Goal: Information Seeking & Learning: Learn about a topic

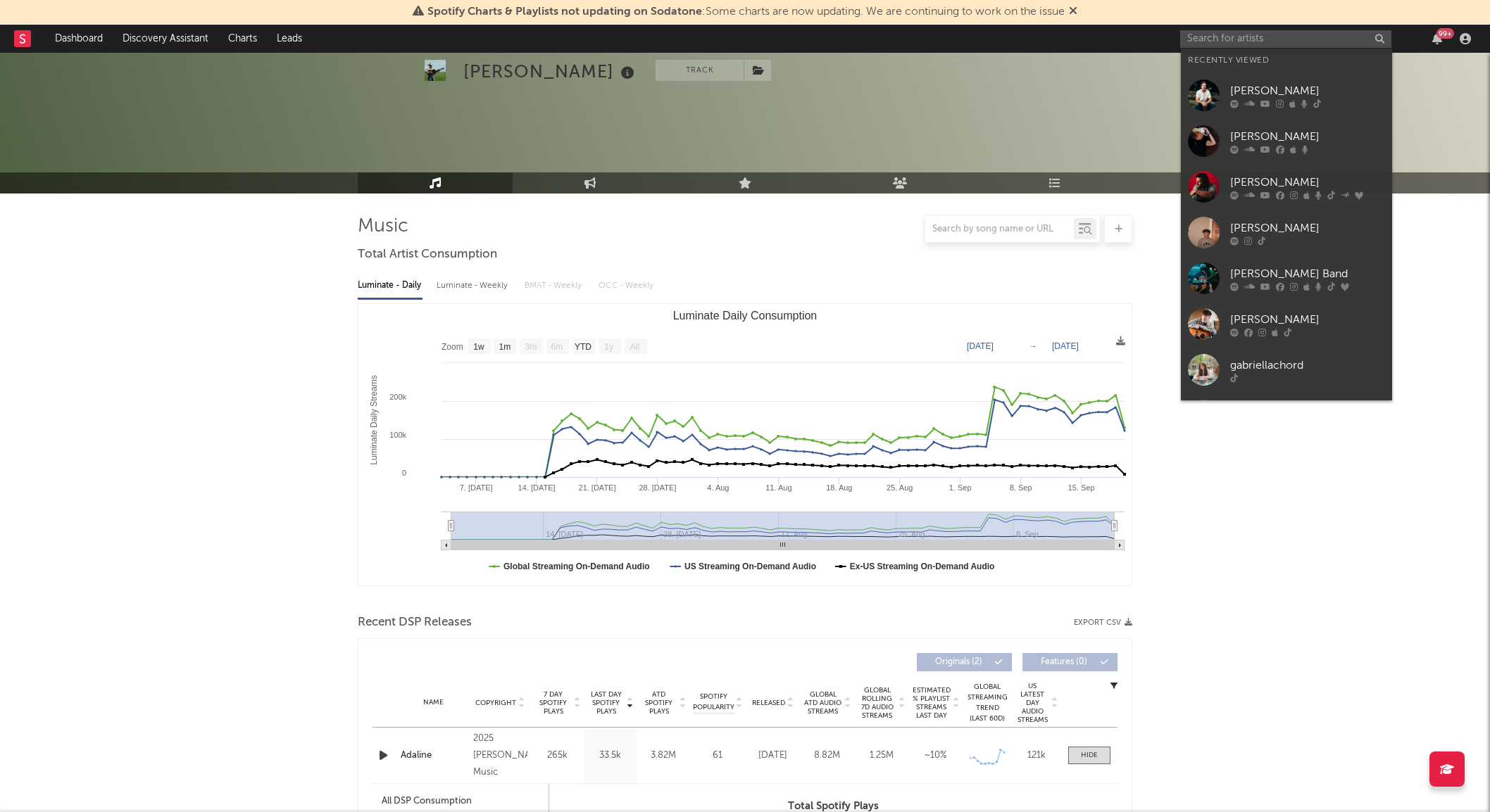
select select "1w"
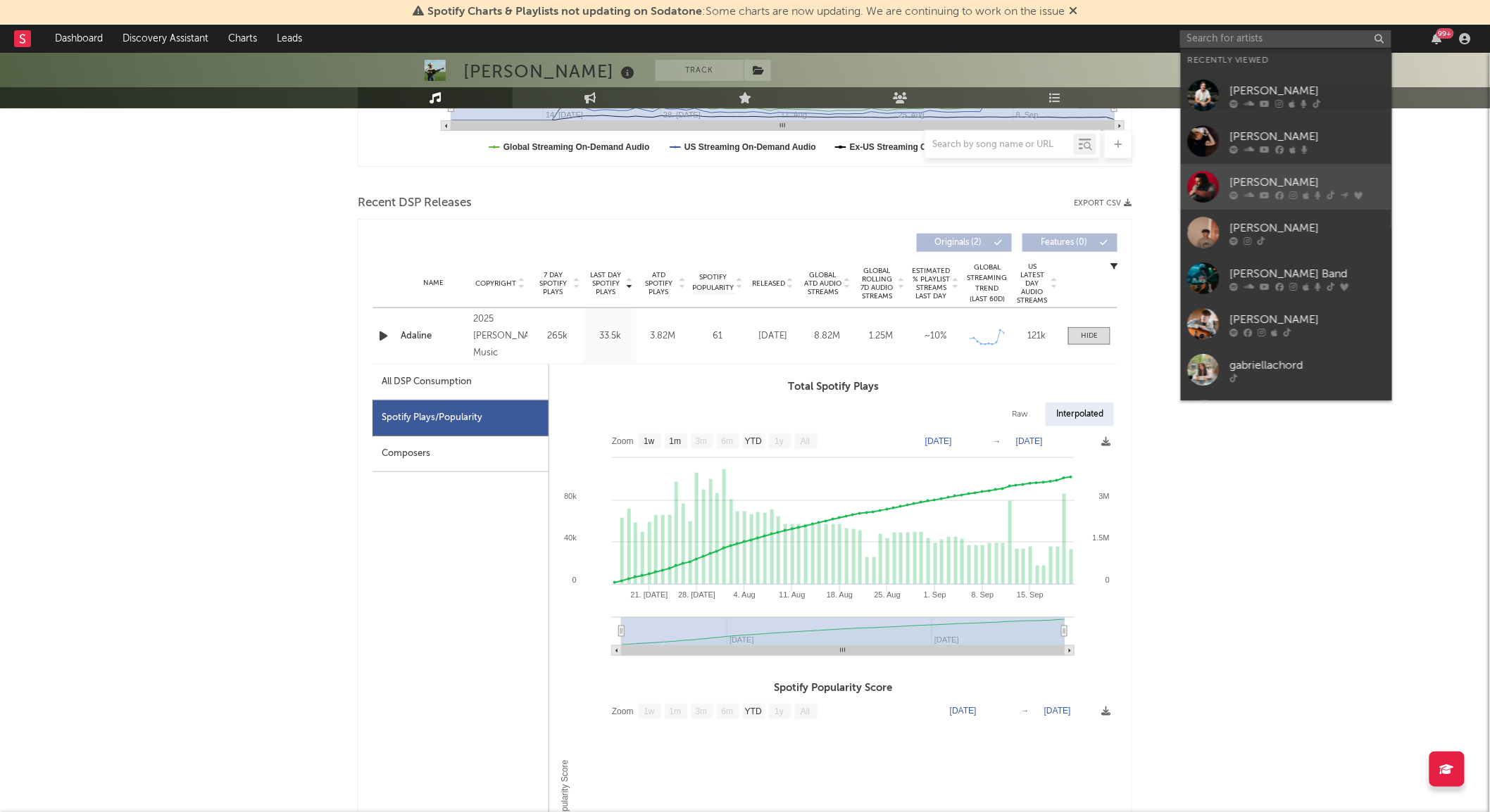
scroll to position [420, 0]
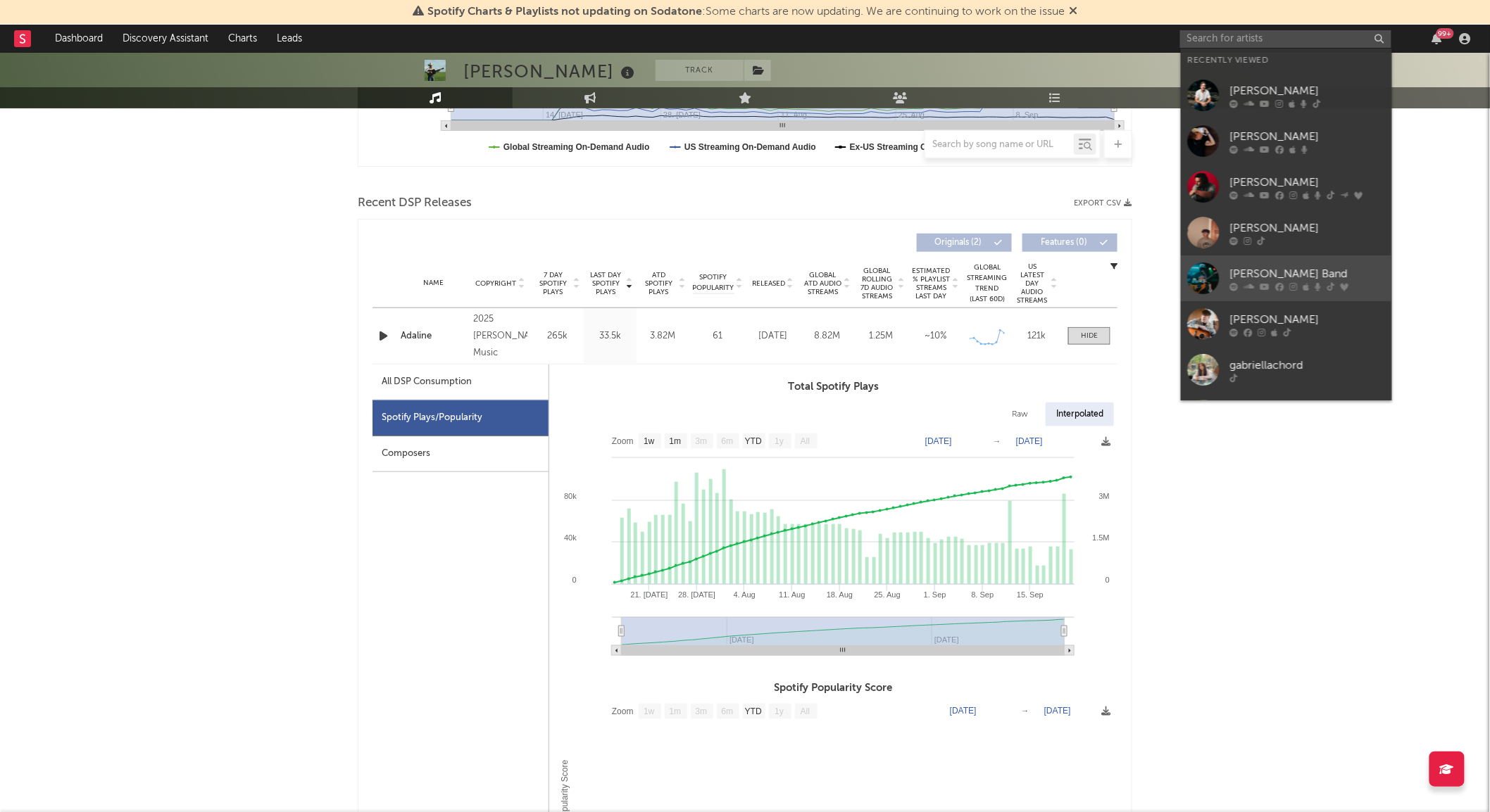
click at [1205, 275] on div at bounding box center [1203, 278] width 32 height 32
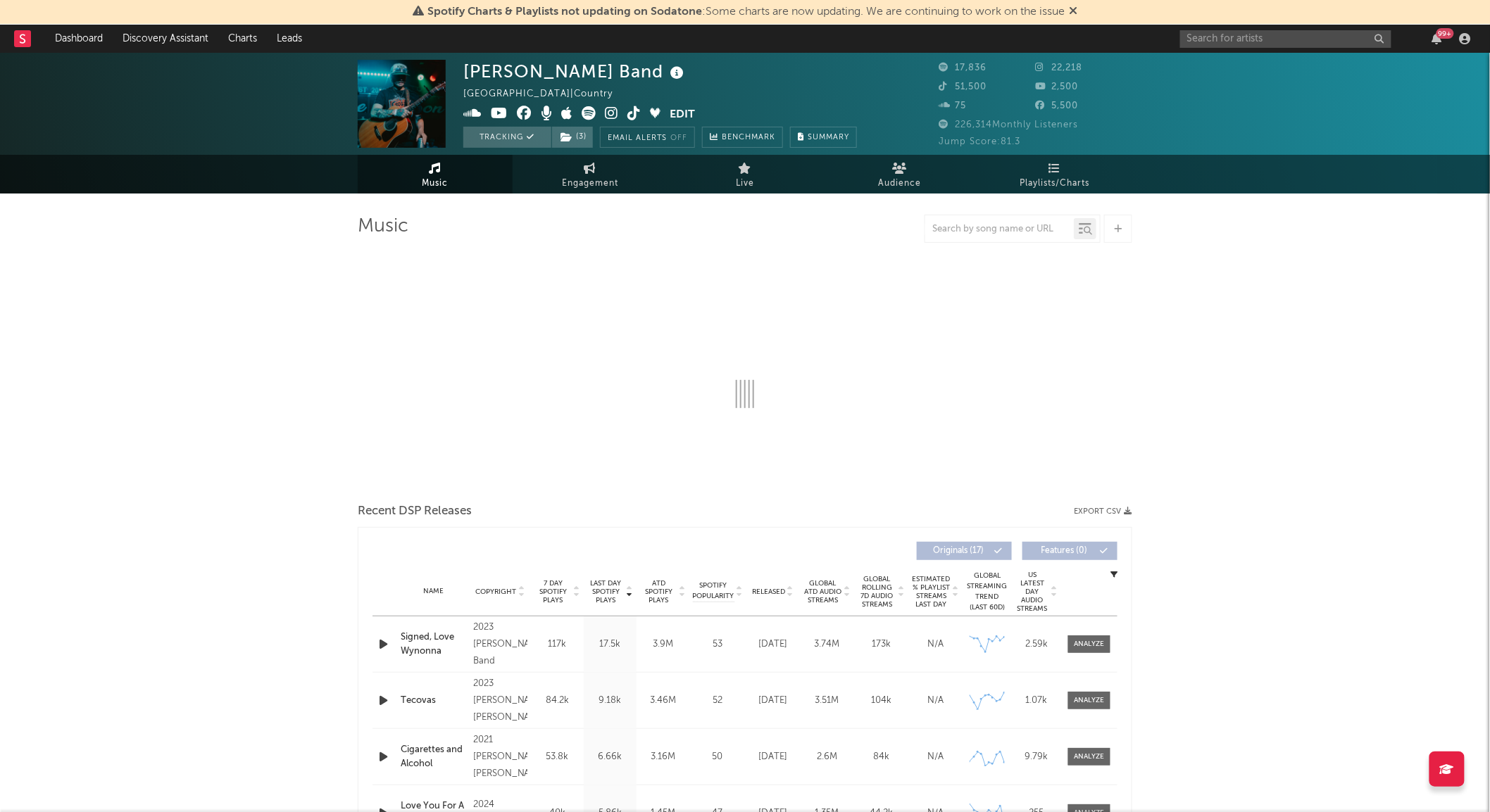
select select "6m"
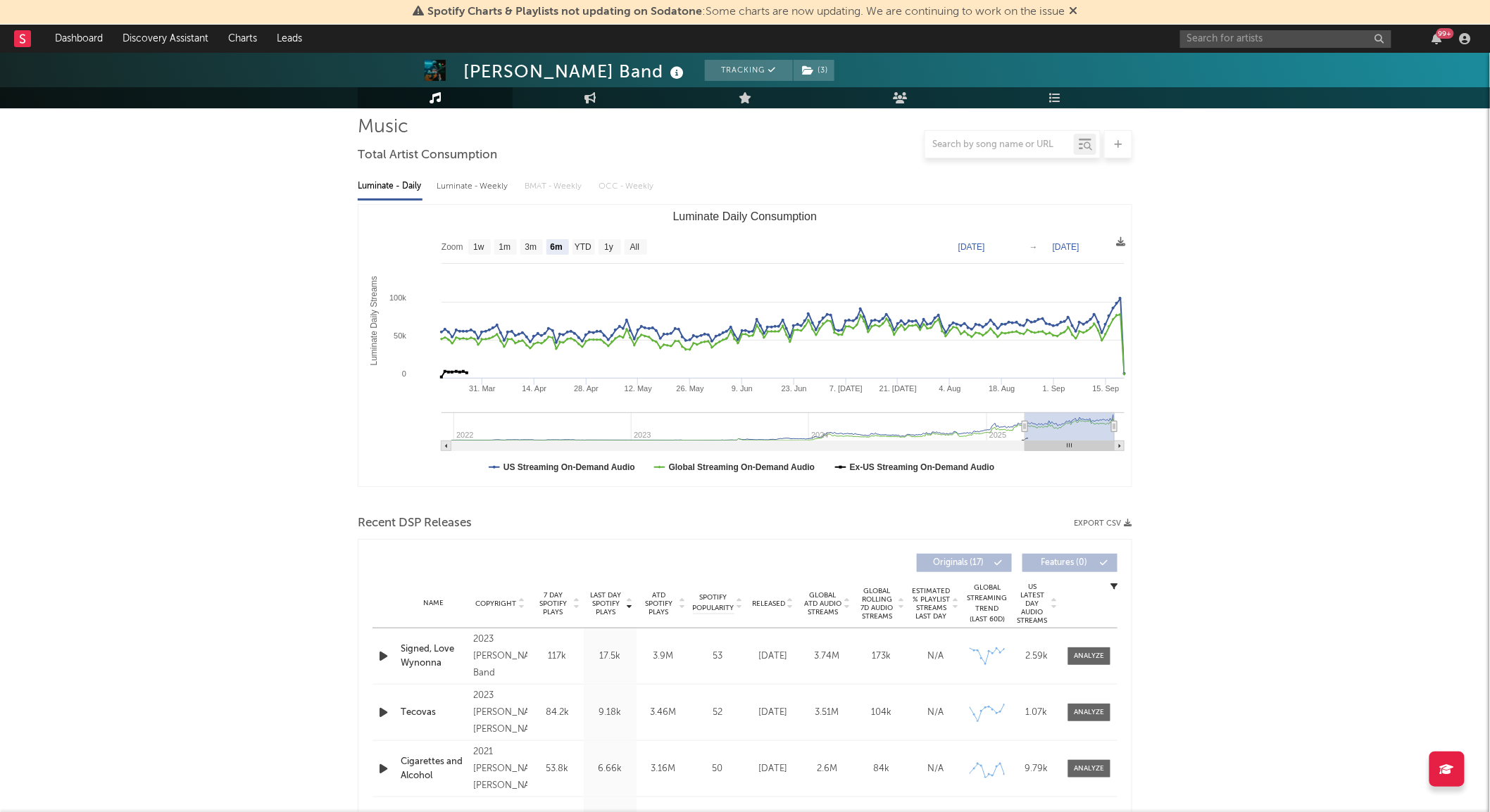
scroll to position [100, 0]
click at [1090, 655] on div at bounding box center [1089, 655] width 30 height 11
select select "6m"
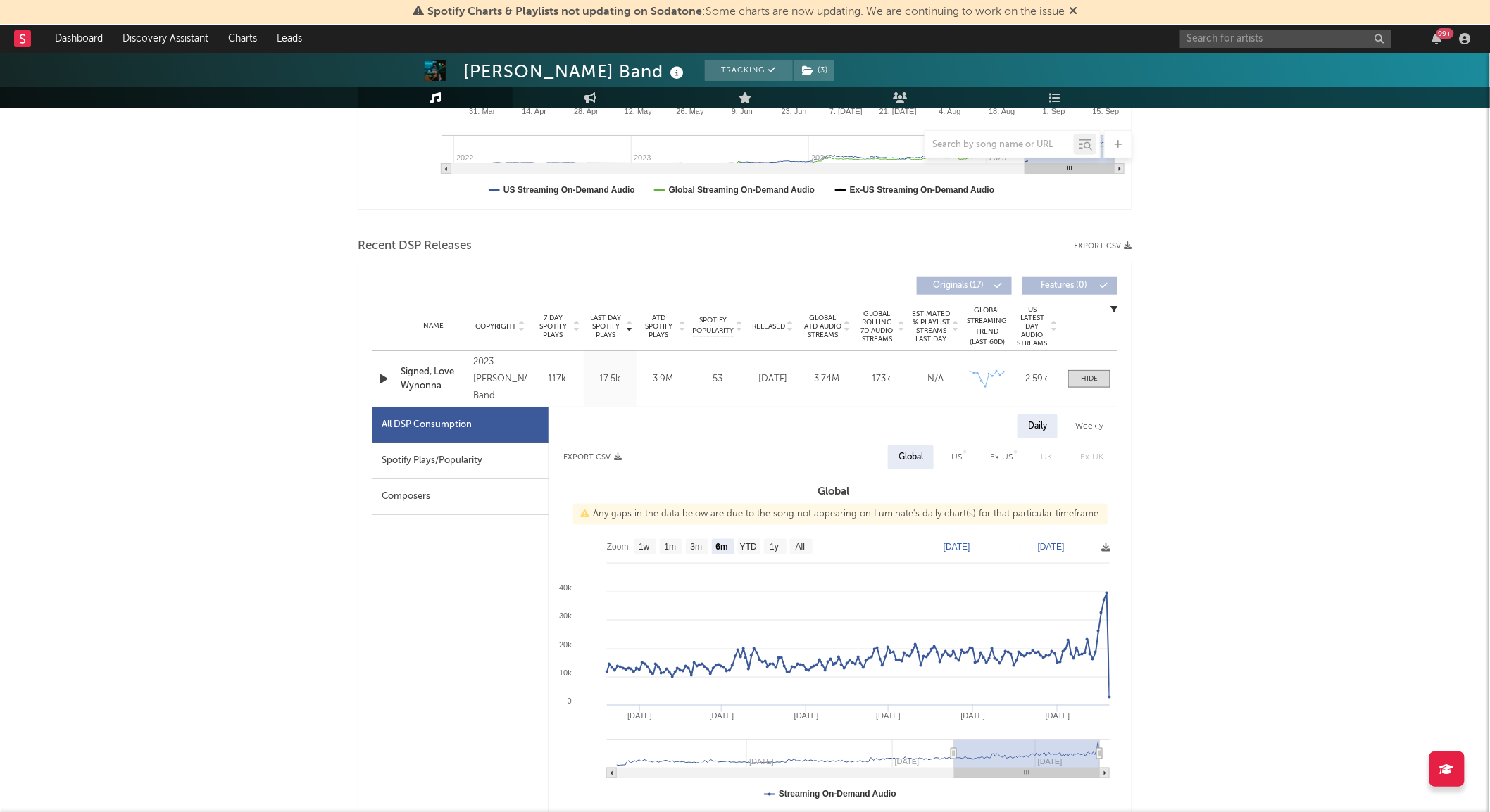
scroll to position [391, 0]
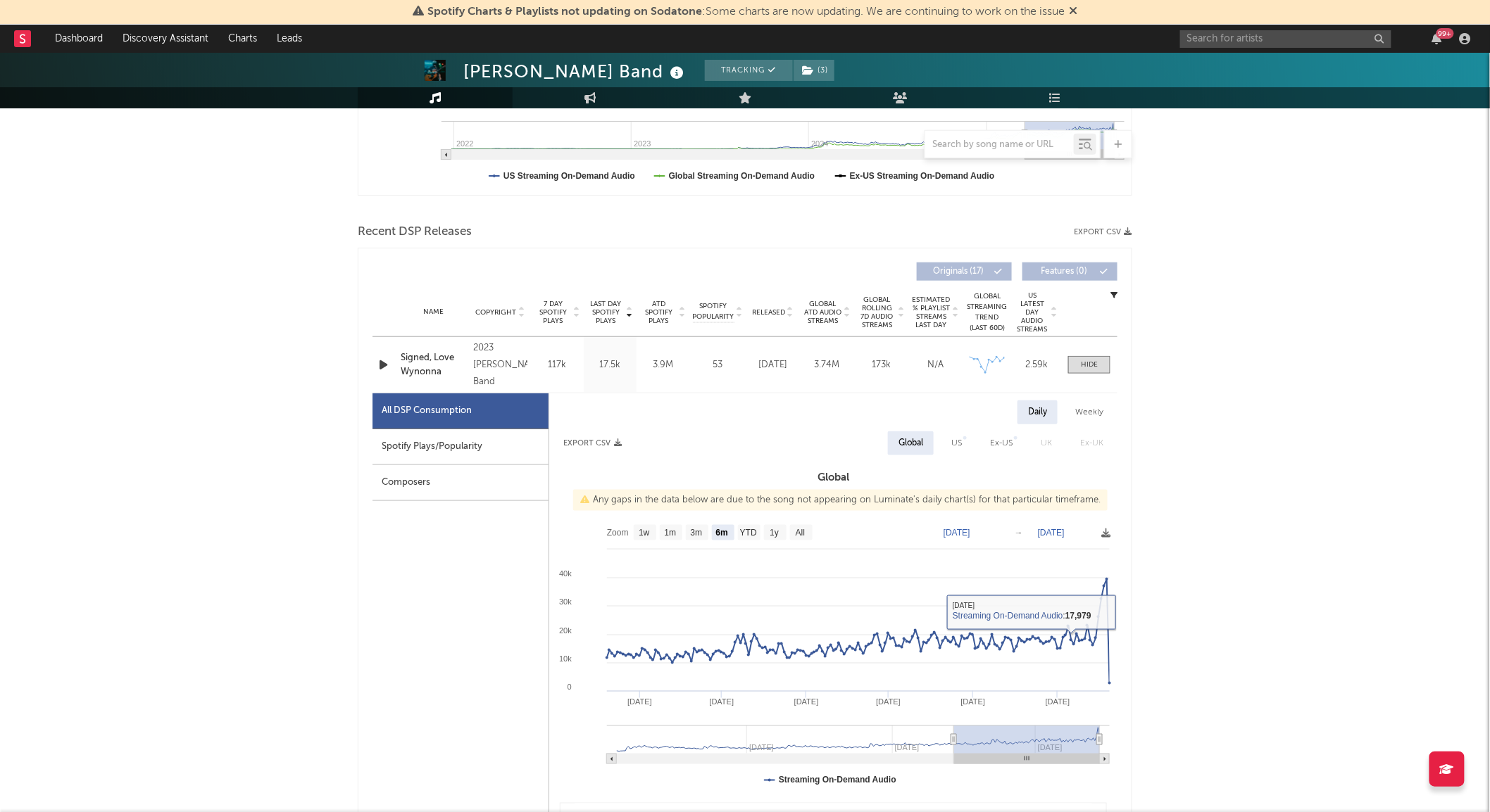
click at [511, 452] on div "Spotify Plays/Popularity" at bounding box center [460, 447] width 176 height 36
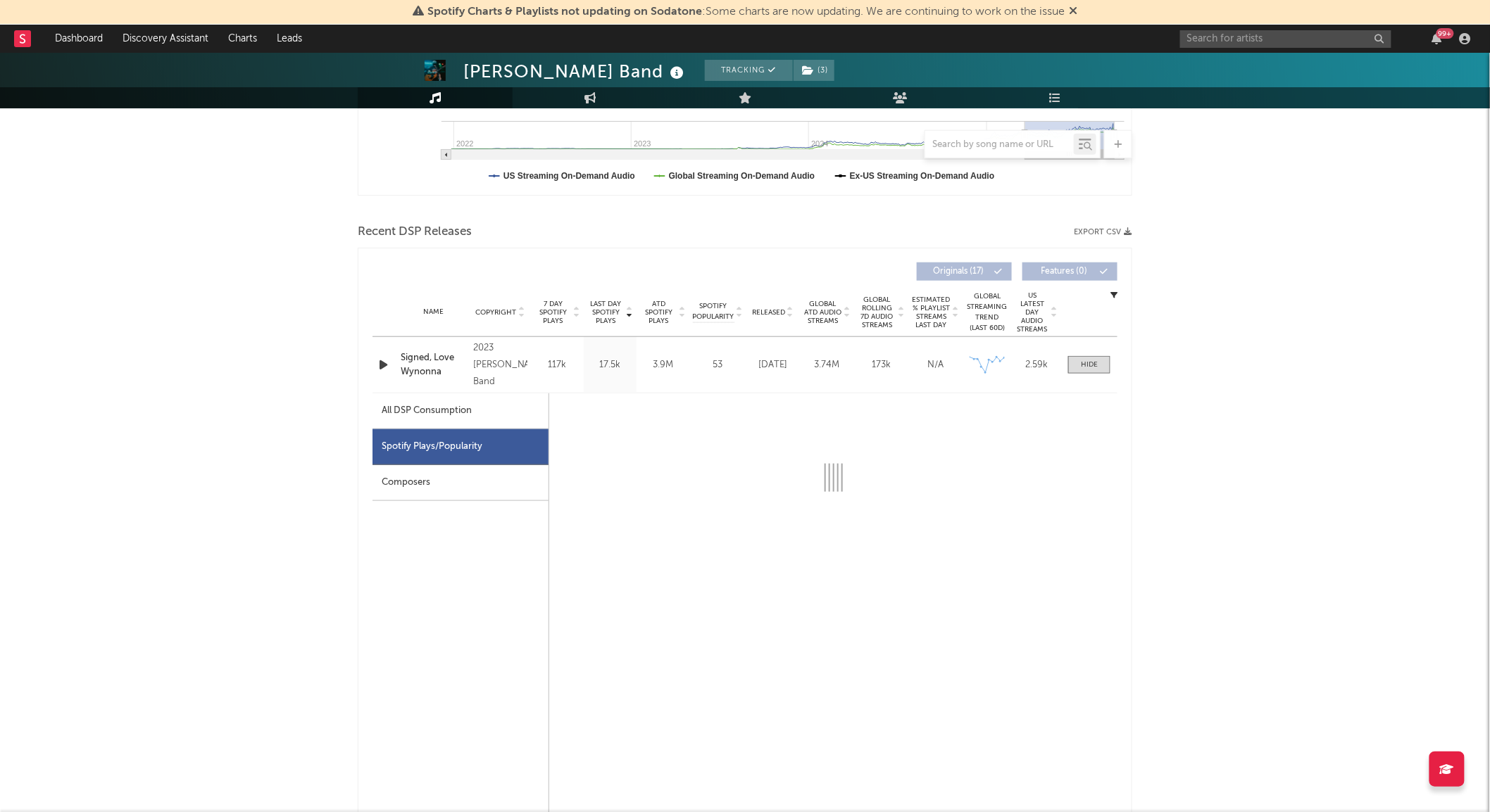
select select "6m"
select select "1w"
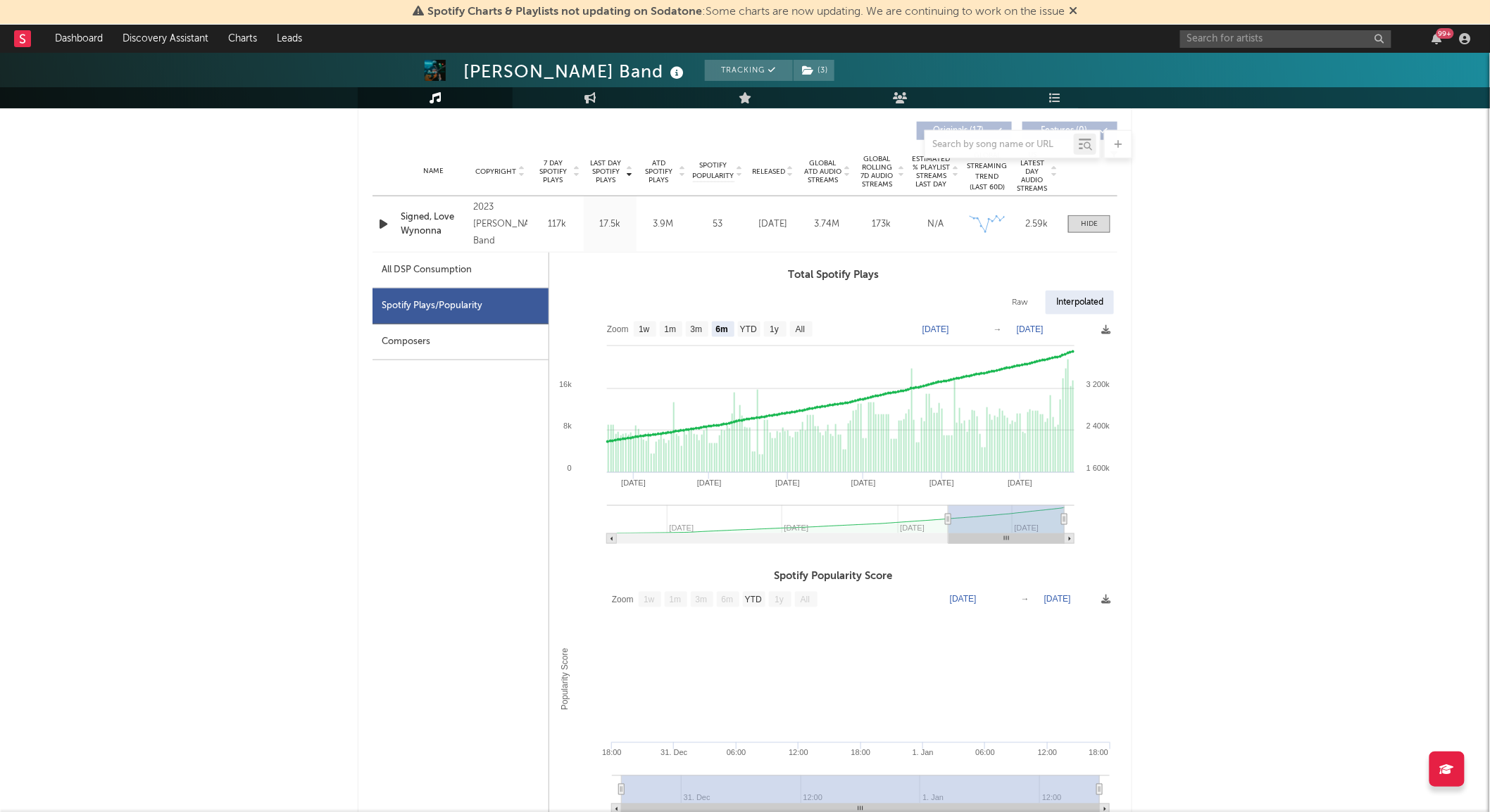
scroll to position [532, 0]
click at [650, 327] on text "1w" at bounding box center [644, 329] width 11 height 10
select select "1w"
type input "[DATE]"
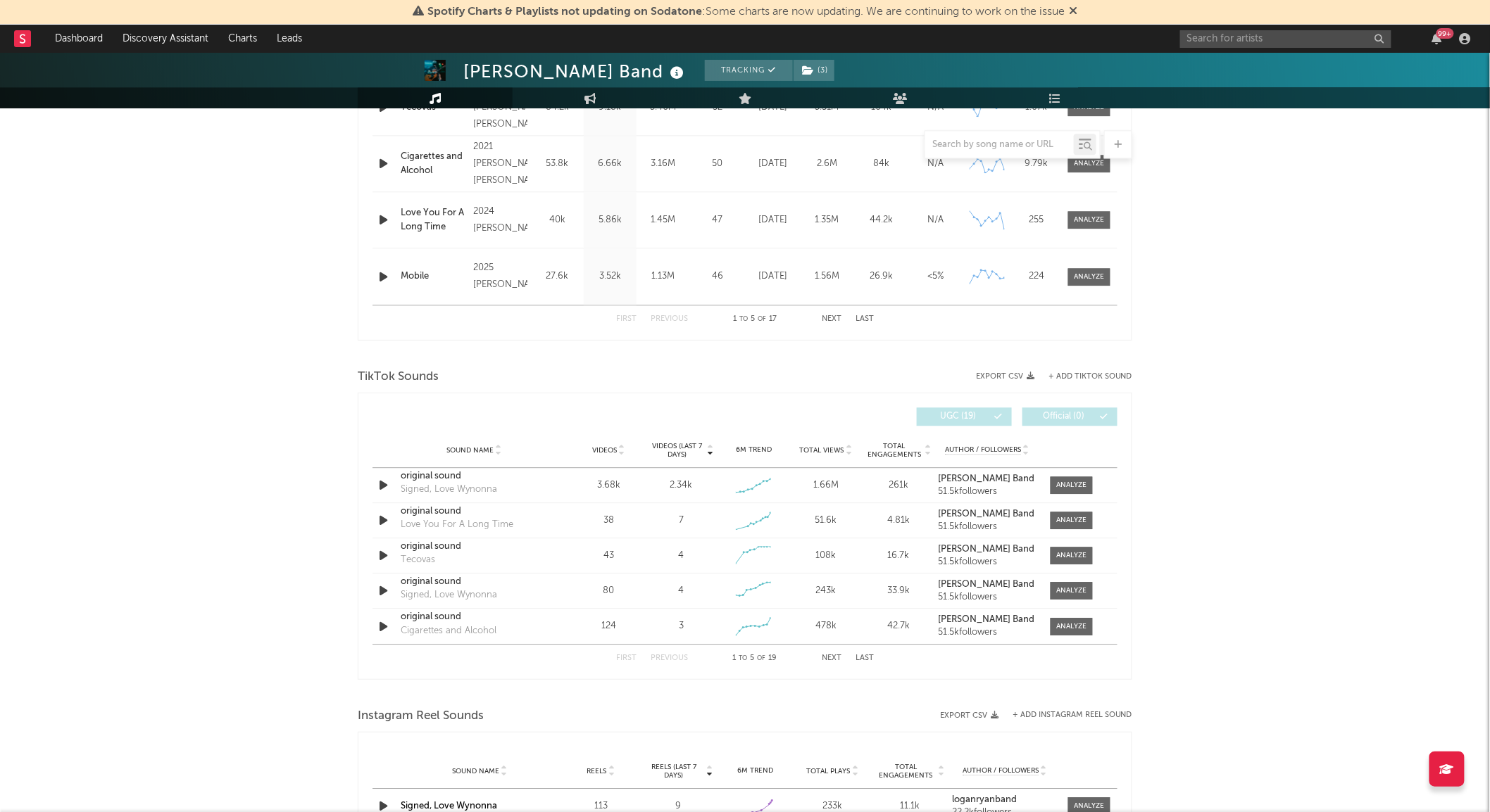
scroll to position [1482, 0]
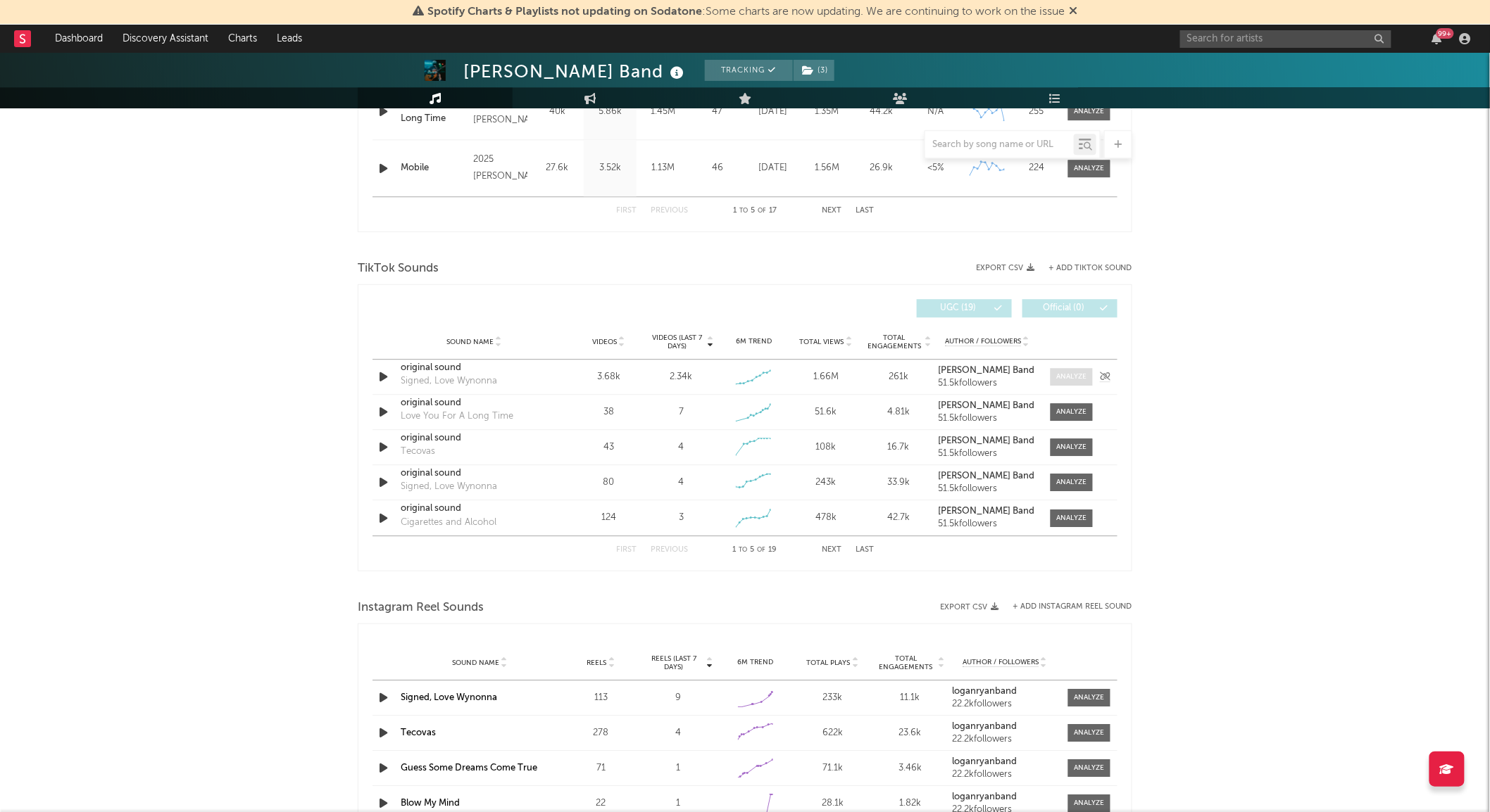
click at [1056, 377] on div at bounding box center [1071, 377] width 30 height 11
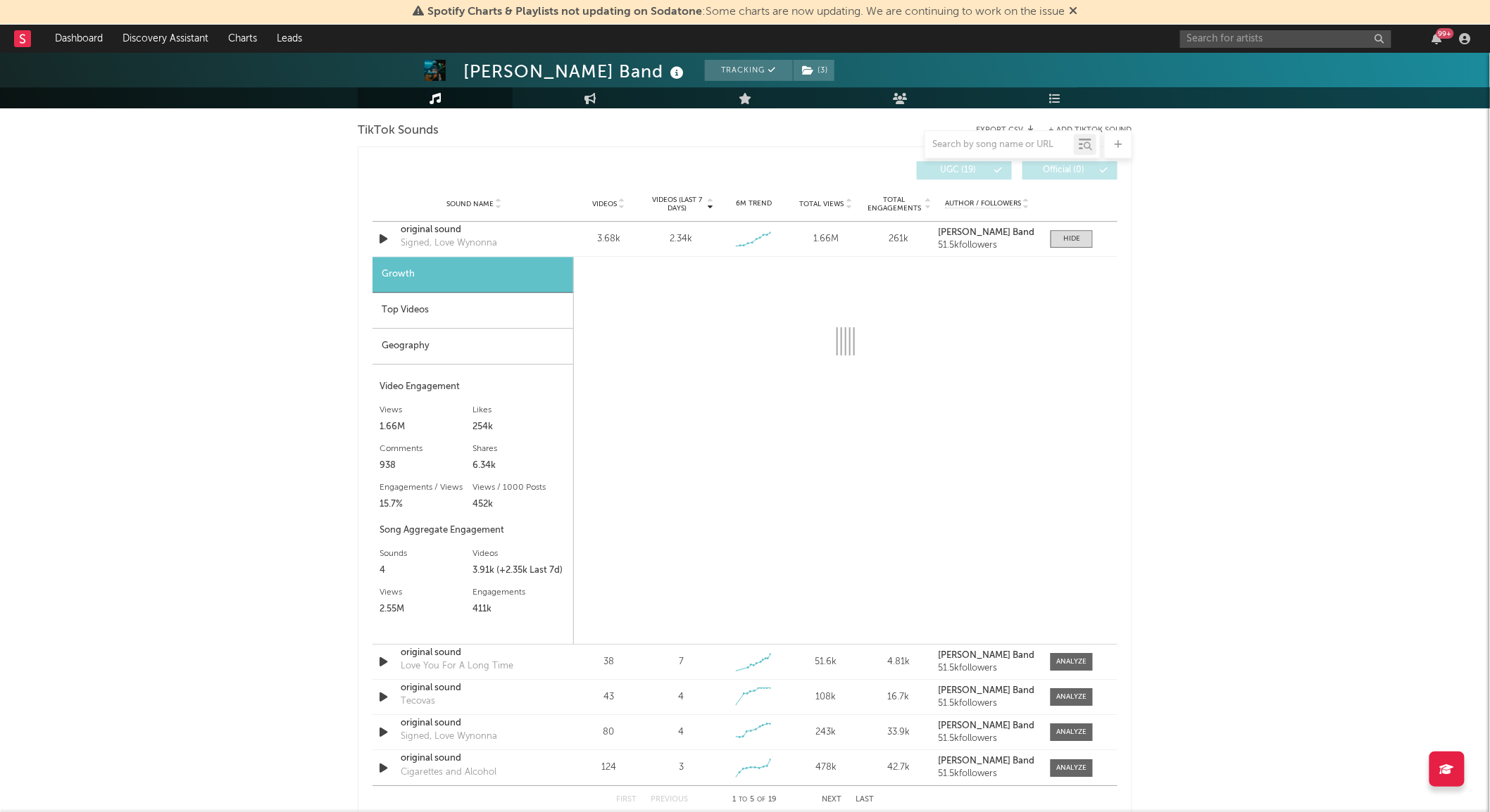
scroll to position [1620, 0]
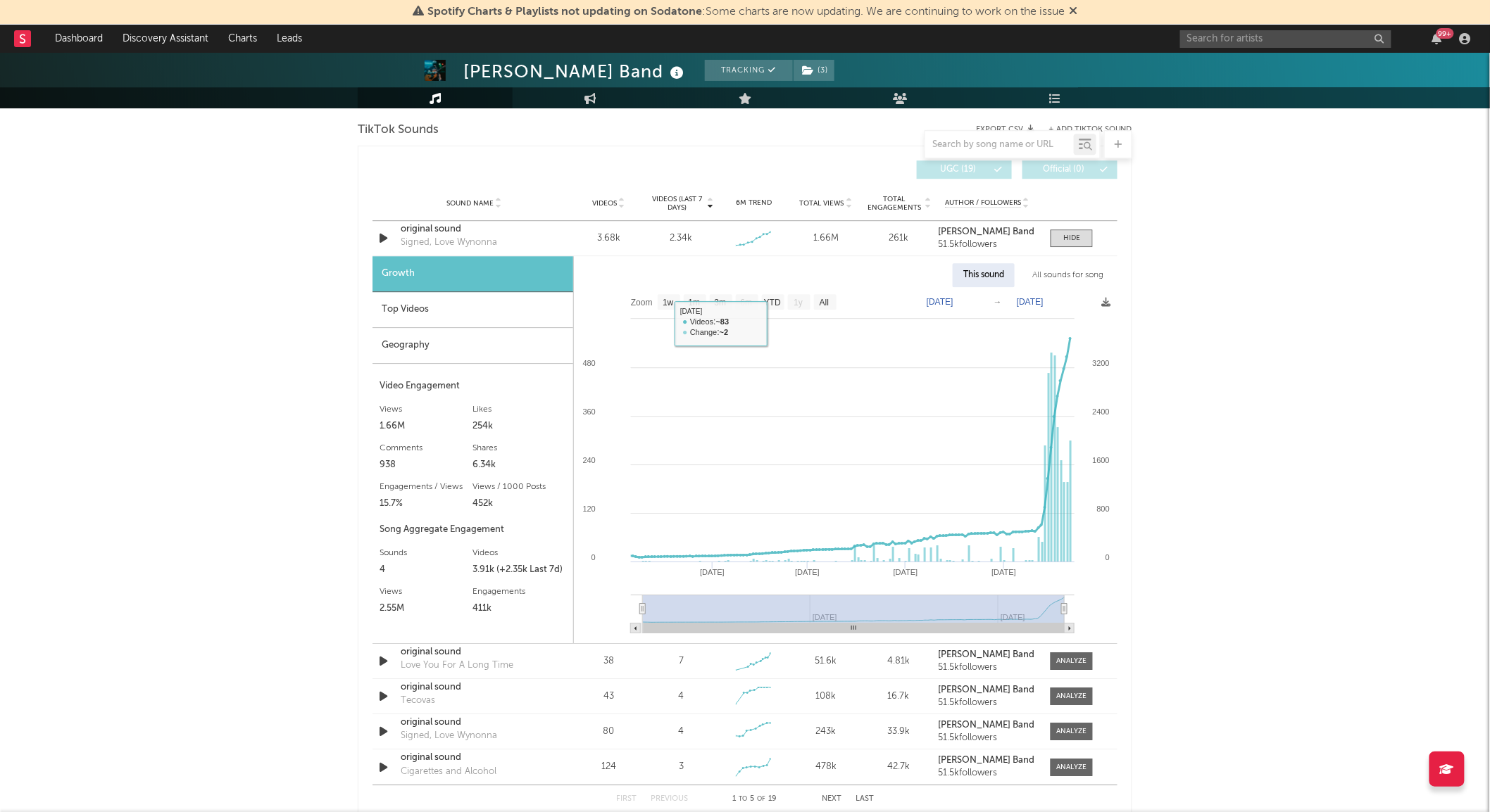
click at [670, 308] on text "1w" at bounding box center [668, 302] width 11 height 10
select select "1w"
type input "[DATE]"
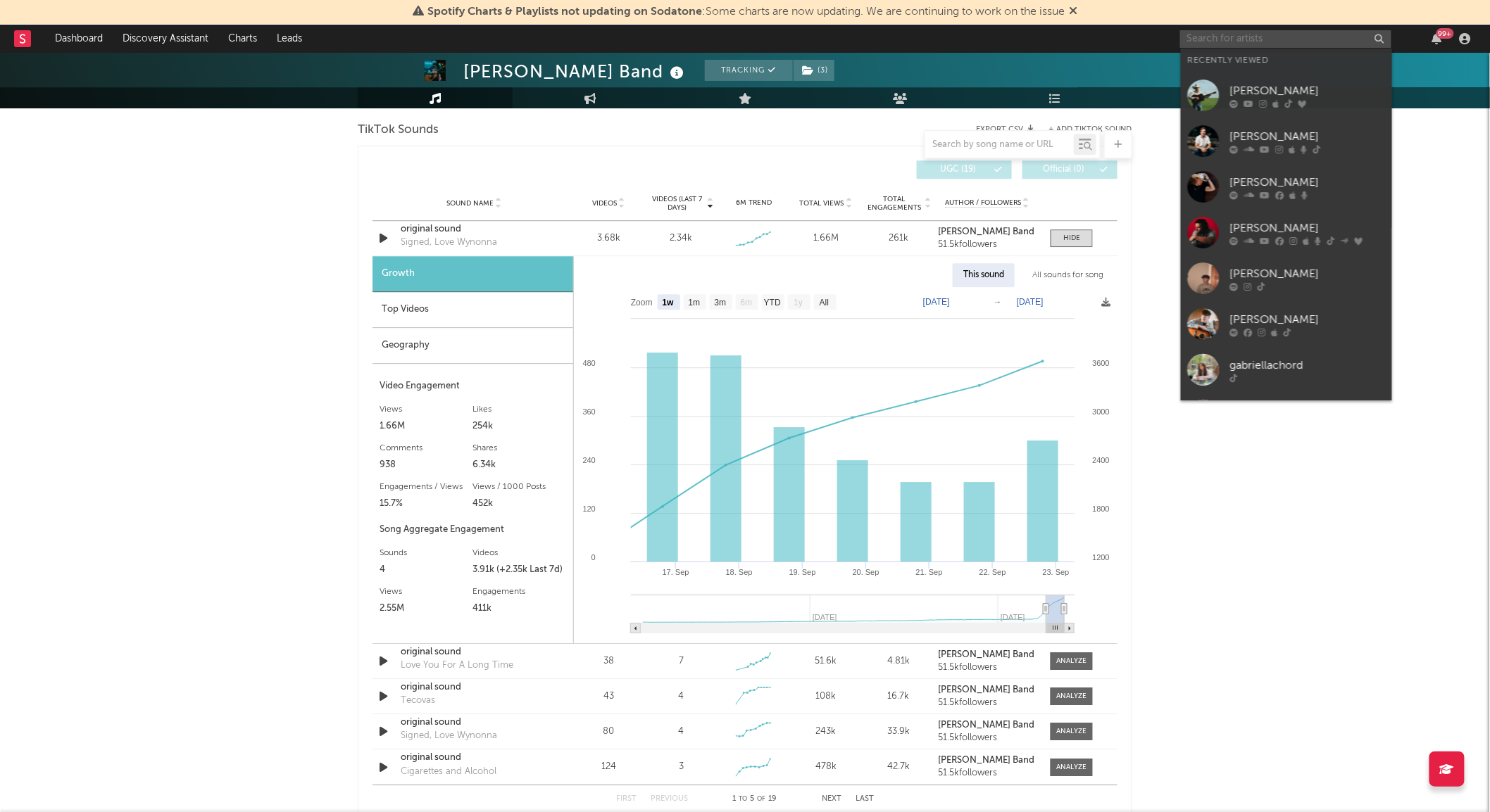
click at [1277, 40] on input "text" at bounding box center [1286, 38] width 211 height 17
type input "v"
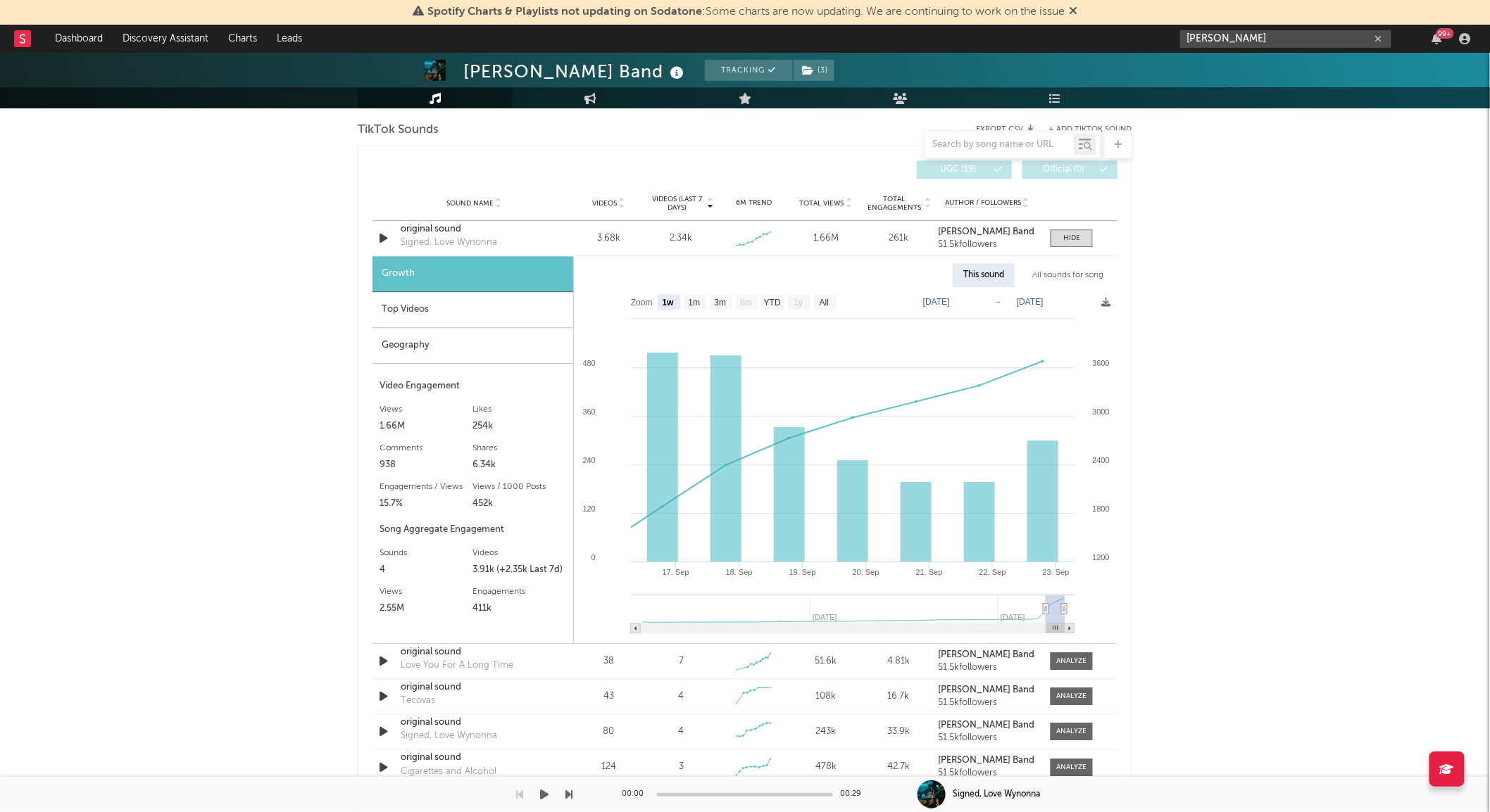
type input "[PERSON_NAME]"
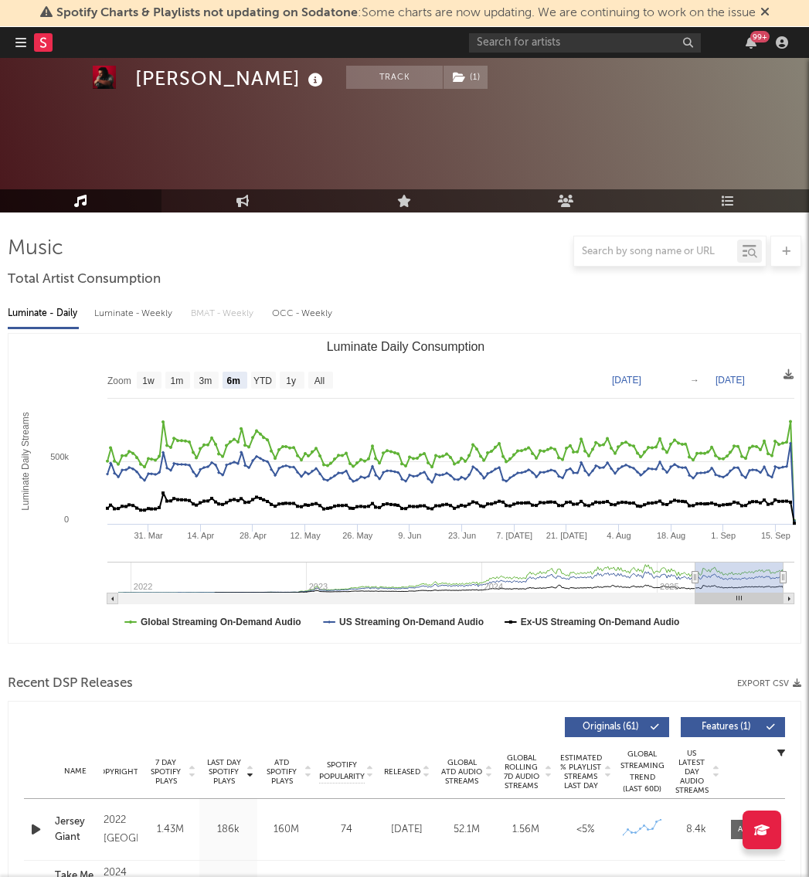
select select "6m"
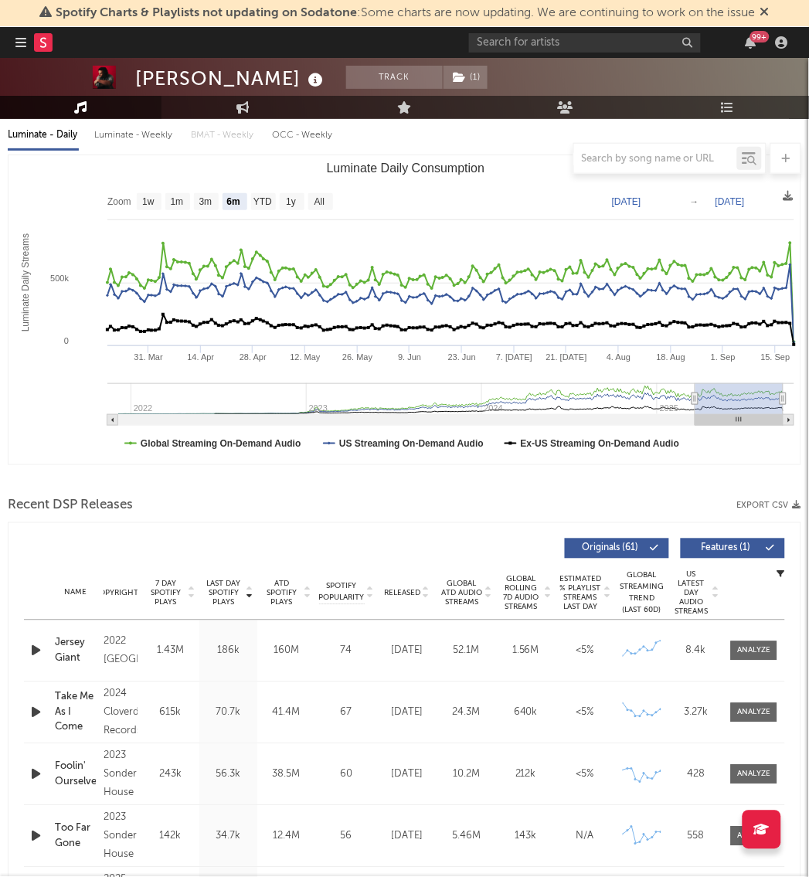
scroll to position [179, 0]
